Goal: Find specific page/section: Find specific page/section

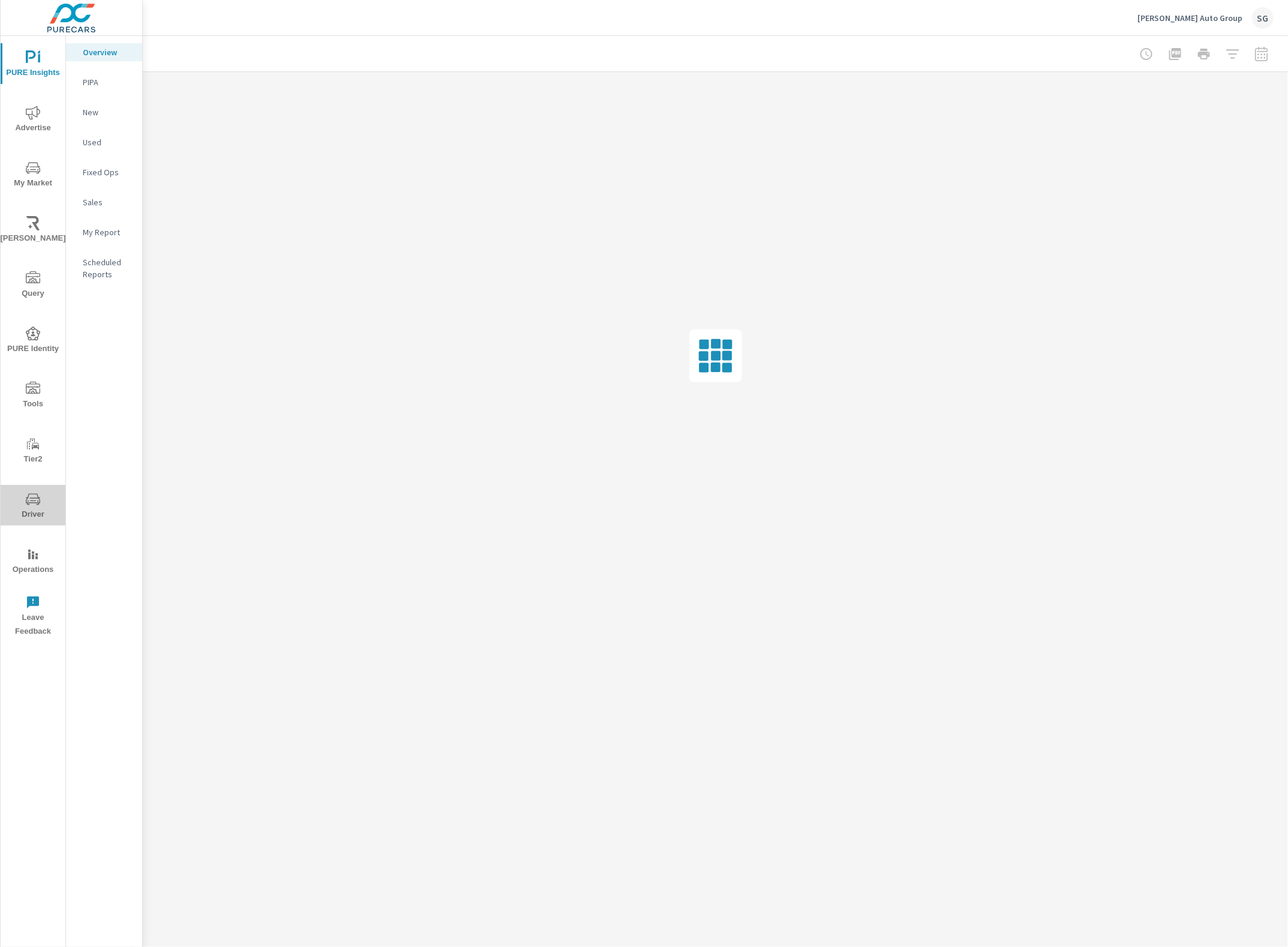
click at [40, 505] on icon "nav menu" at bounding box center [33, 499] width 14 height 14
